Goal: Information Seeking & Learning: Learn about a topic

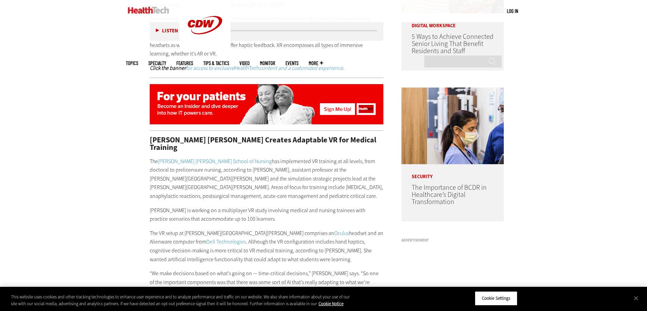
scroll to position [546, 0]
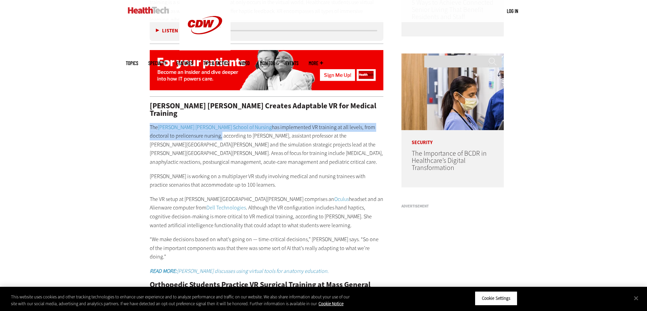
drag, startPoint x: 150, startPoint y: 110, endPoint x: 194, endPoint y: 121, distance: 45.4
click at [195, 123] on p "The [PERSON_NAME][GEOGRAPHIC_DATA][PERSON_NAME] has implemented VR training at …" at bounding box center [267, 145] width 234 height 44
copy p "The [PERSON_NAME][GEOGRAPHIC_DATA][PERSON_NAME] has implemented VR training at …"
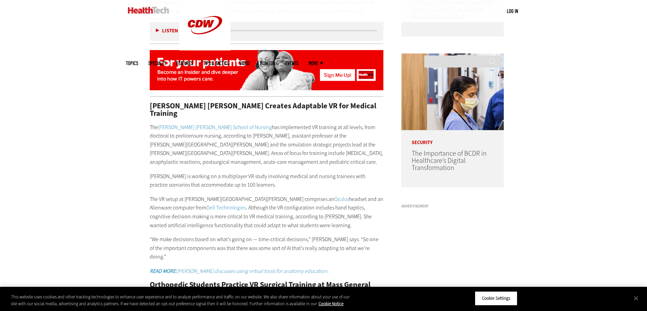
click at [322, 195] on p "The VR setup at [PERSON_NAME][GEOGRAPHIC_DATA][PERSON_NAME] comprises an Oculus…" at bounding box center [267, 212] width 234 height 35
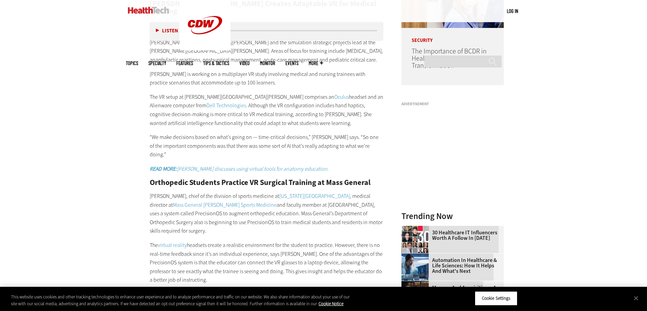
scroll to position [682, 0]
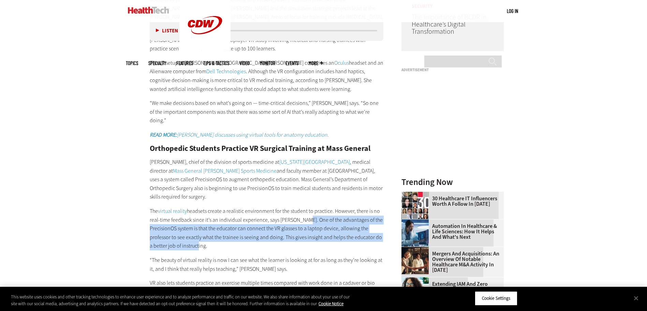
drag, startPoint x: 301, startPoint y: 194, endPoint x: 302, endPoint y: 218, distance: 23.9
click at [302, 218] on p "The virtual reality headsets create a realistic environment for the student to …" at bounding box center [267, 229] width 234 height 44
copy p "One of the advantages of the PrecisionOS system is that the educator can connec…"
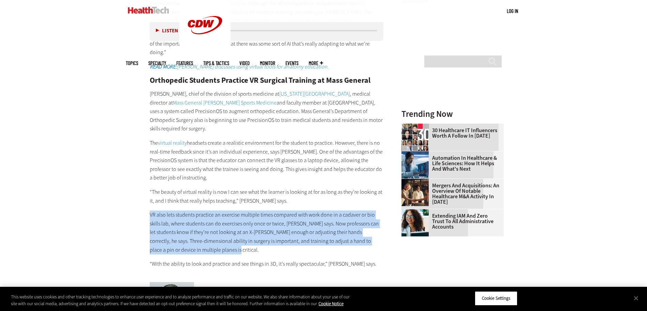
drag, startPoint x: 149, startPoint y: 190, endPoint x: 229, endPoint y: 225, distance: 88.4
click at [229, 225] on article "[DATE] Twitter Facebook LinkedIn Reddit Flipboard Email Patient-Centered Care H…" at bounding box center [260, 314] width 248 height 1505
copy p "VR also lets students practice an exercise multiple times compared with work do…"
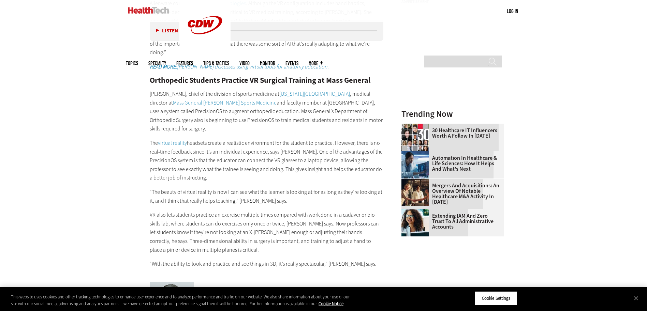
click at [270, 230] on div "[PERSON_NAME] [PERSON_NAME] Creates Adaptable VR for Medical Training The [PERS…" at bounding box center [267, 83] width 234 height 371
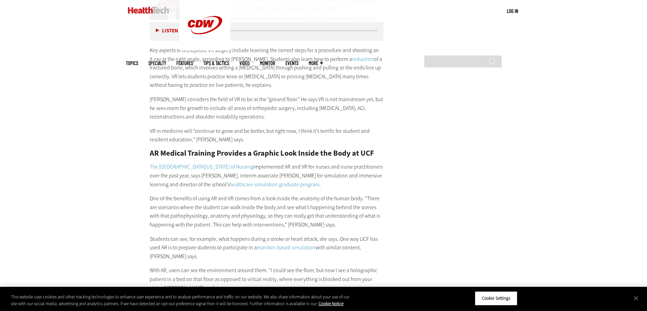
scroll to position [1091, 0]
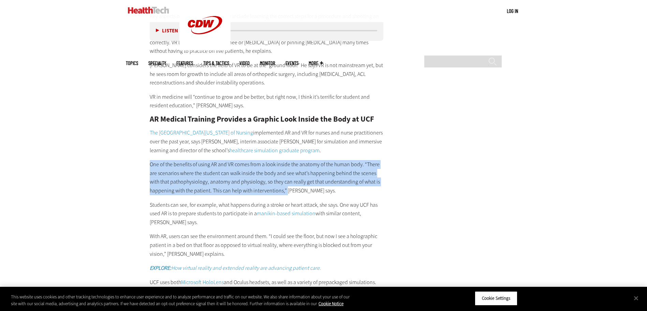
drag, startPoint x: 149, startPoint y: 139, endPoint x: 285, endPoint y: 164, distance: 139.0
copy p "One of the benefits of using AR and VR comes from a look inside the anatomy of …"
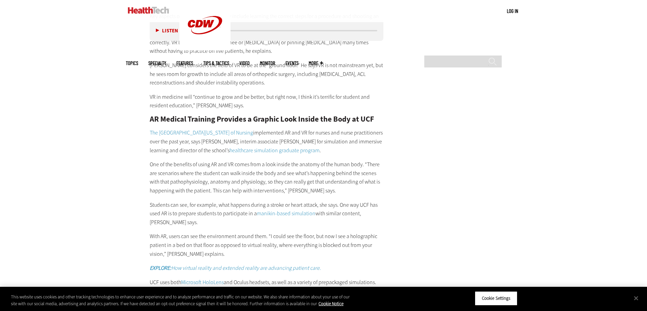
scroll to position [1228, 0]
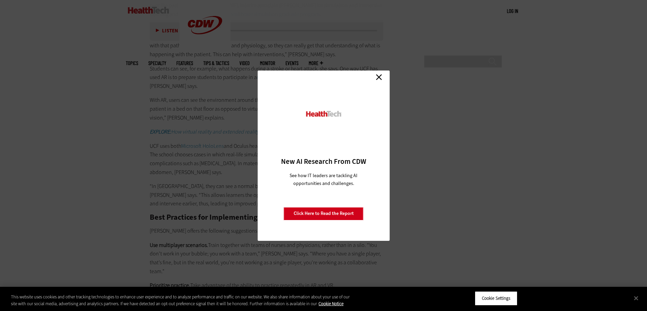
click at [385, 76] on div "Close New AI Research From CDW See how IT leaders are tackling AI opportunities…" at bounding box center [323, 156] width 132 height 170
click at [375, 79] on link "Close" at bounding box center [379, 77] width 10 height 10
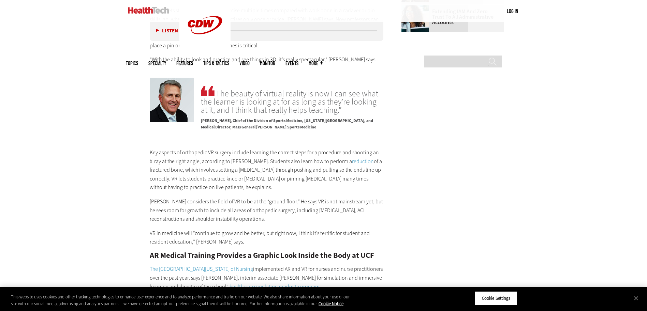
scroll to position [750, 0]
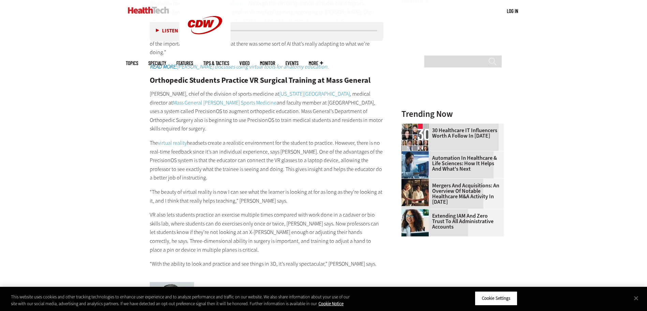
click at [174, 211] on p "VR also lets students practice an exercise multiple times compared with work do…" at bounding box center [267, 233] width 234 height 44
